Goal: Information Seeking & Learning: Learn about a topic

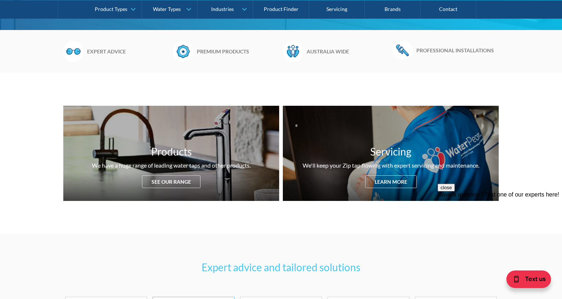
scroll to position [212, 0]
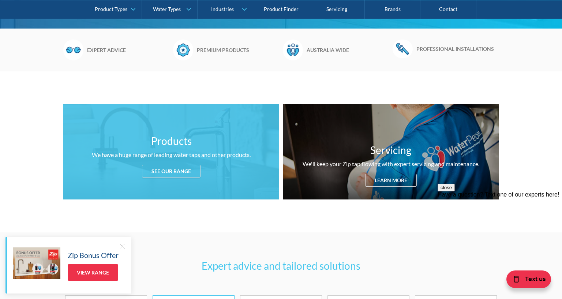
click at [183, 169] on div "See our range" at bounding box center [171, 171] width 59 height 13
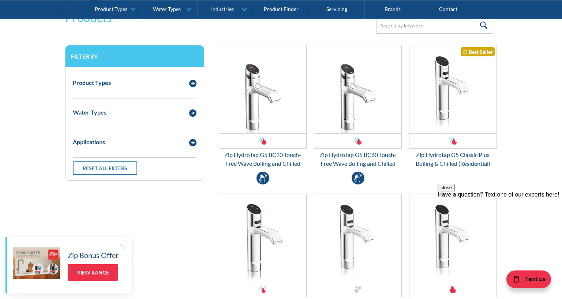
scroll to position [968, 0]
click at [107, 267] on link "View Range" at bounding box center [93, 272] width 50 height 16
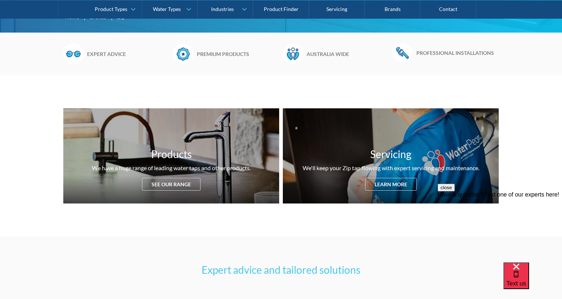
scroll to position [224, 0]
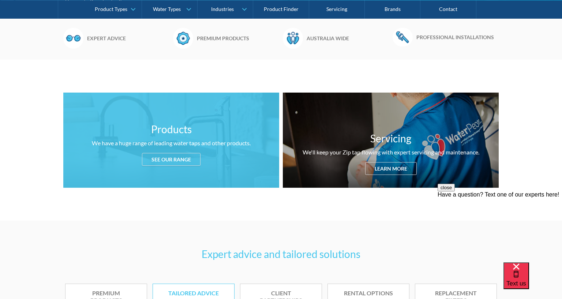
click at [176, 158] on div "See our range" at bounding box center [171, 159] width 59 height 13
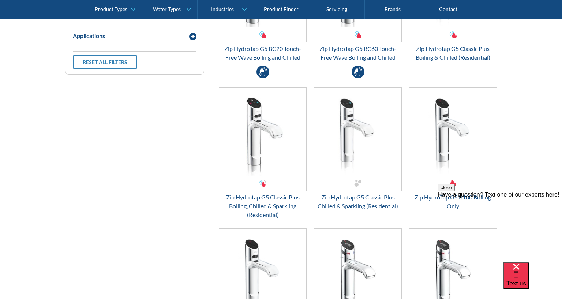
scroll to position [1074, 0]
click at [349, 196] on div "Zip Hydrotap G5 Classic Plus Chilled & Sparkling (Residential)" at bounding box center [358, 201] width 88 height 18
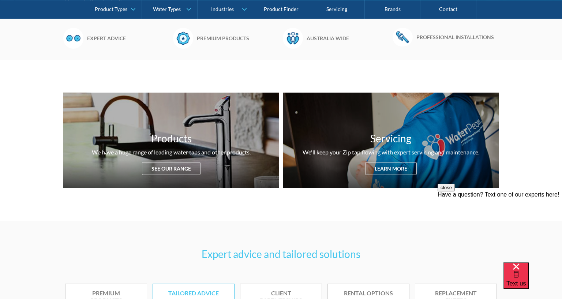
scroll to position [968, 0]
